Goal: Check status: Check status

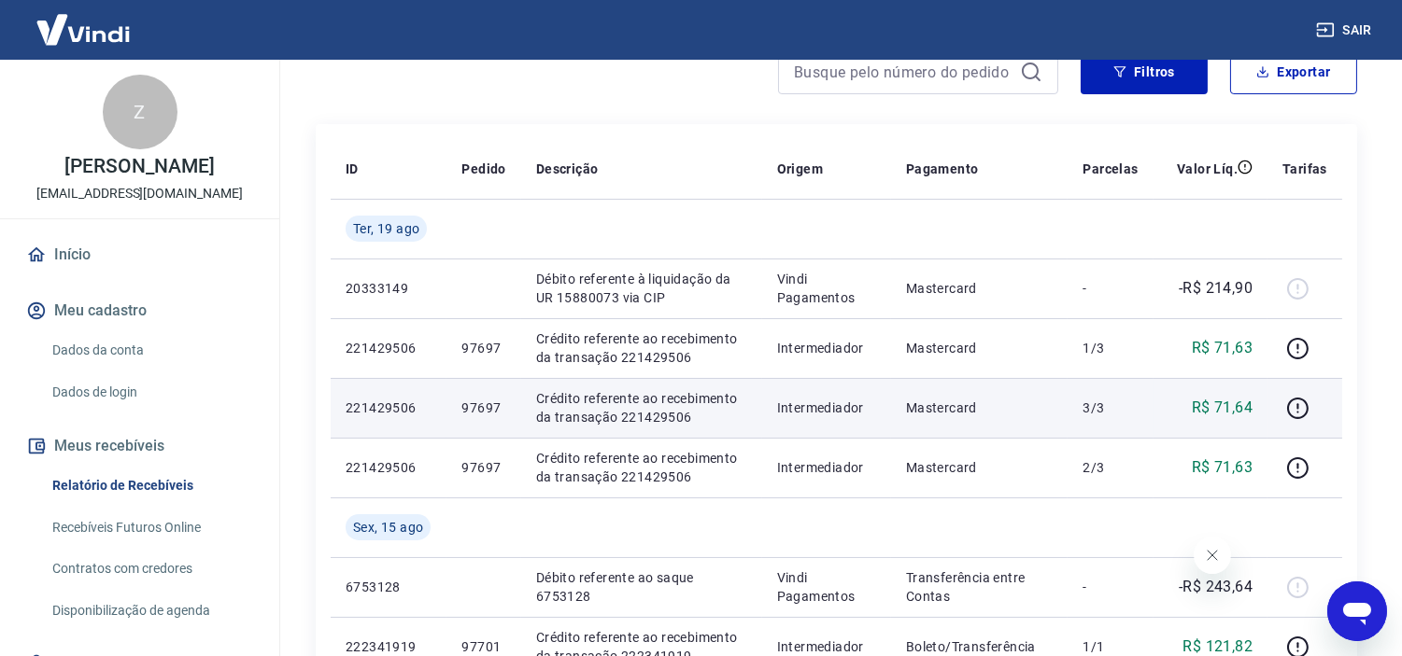
scroll to position [207, 0]
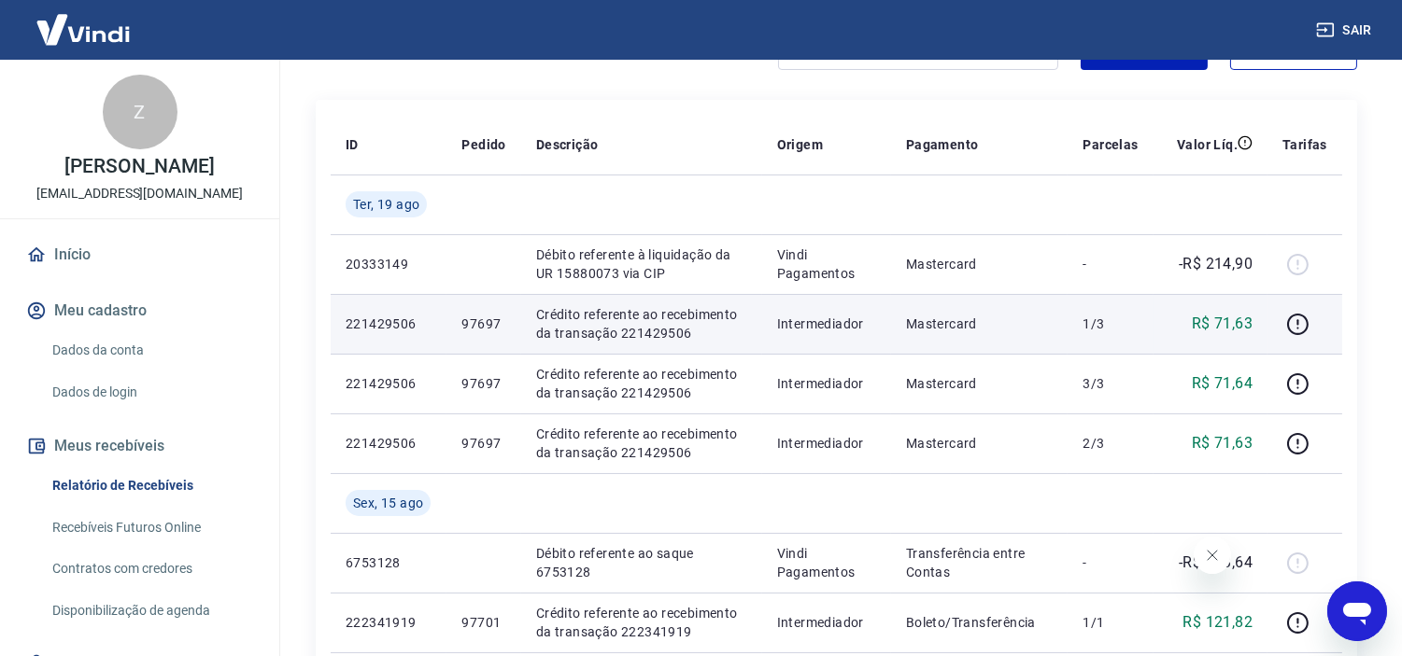
click at [477, 327] on p "97697" at bounding box center [483, 324] width 44 height 19
copy p "97697"
click at [1290, 322] on icon "button" at bounding box center [1297, 324] width 21 height 21
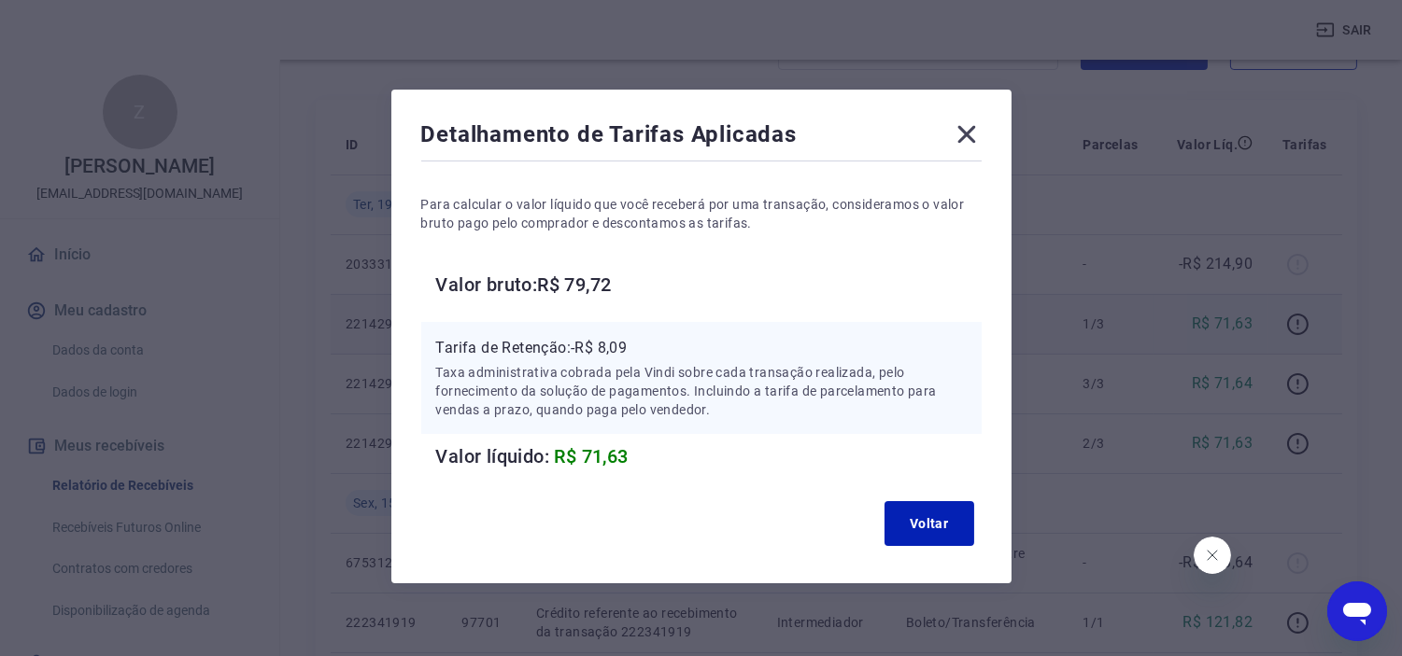
click at [947, 151] on div "Detalhamento de Tarifas Aplicadas" at bounding box center [701, 138] width 560 height 37
click at [954, 132] on icon at bounding box center [967, 135] width 30 height 30
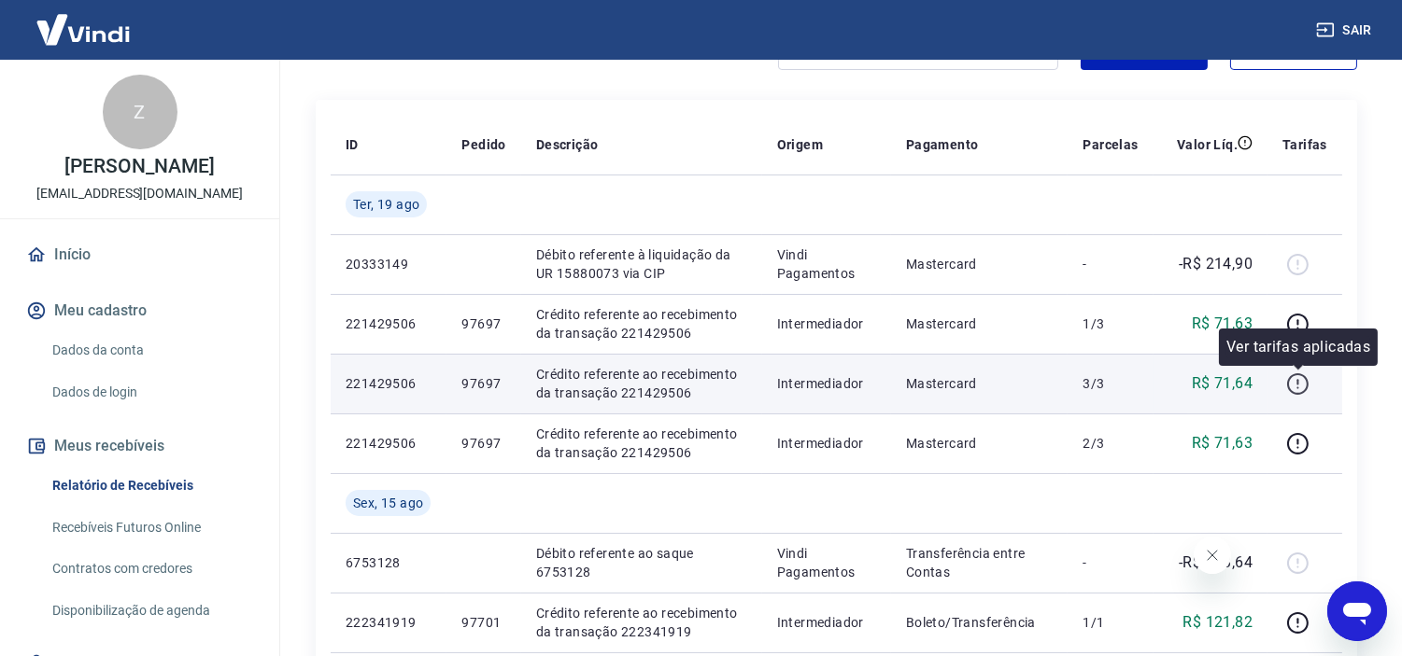
click at [1299, 389] on icon "button" at bounding box center [1297, 384] width 23 height 23
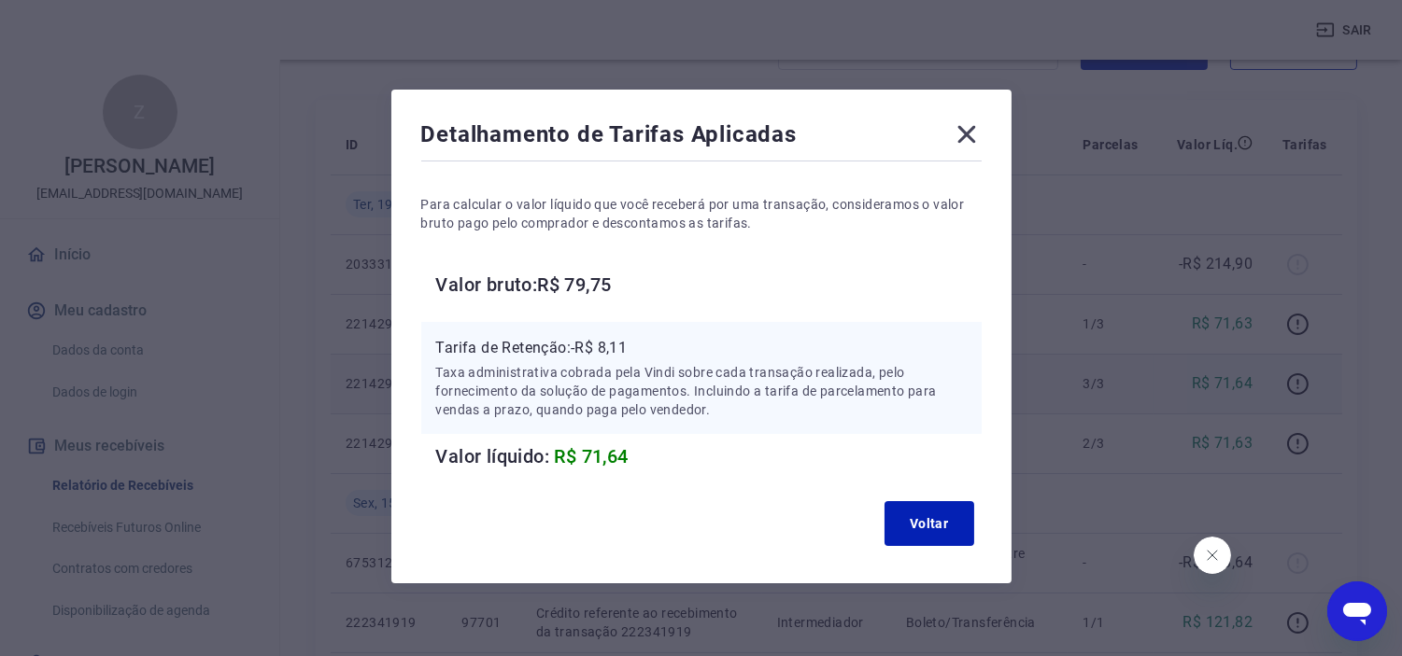
click at [965, 126] on icon at bounding box center [967, 135] width 30 height 30
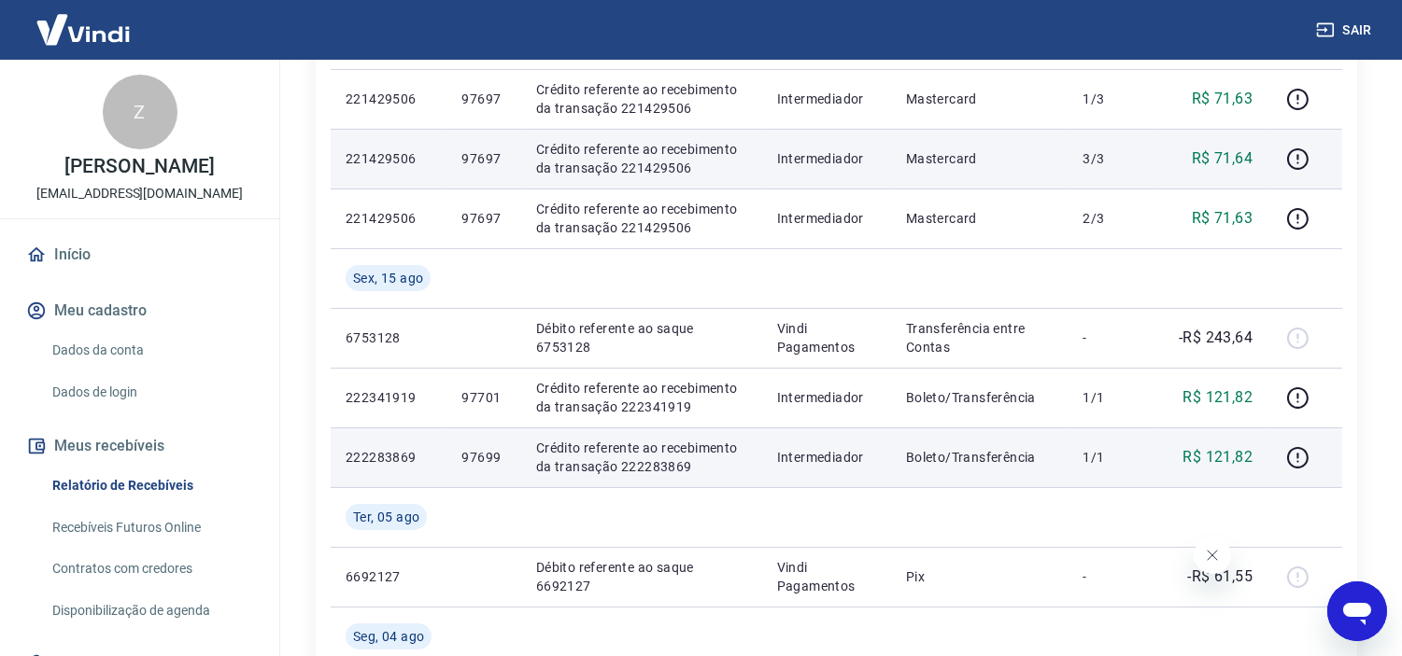
scroll to position [415, 0]
